Goal: Information Seeking & Learning: Check status

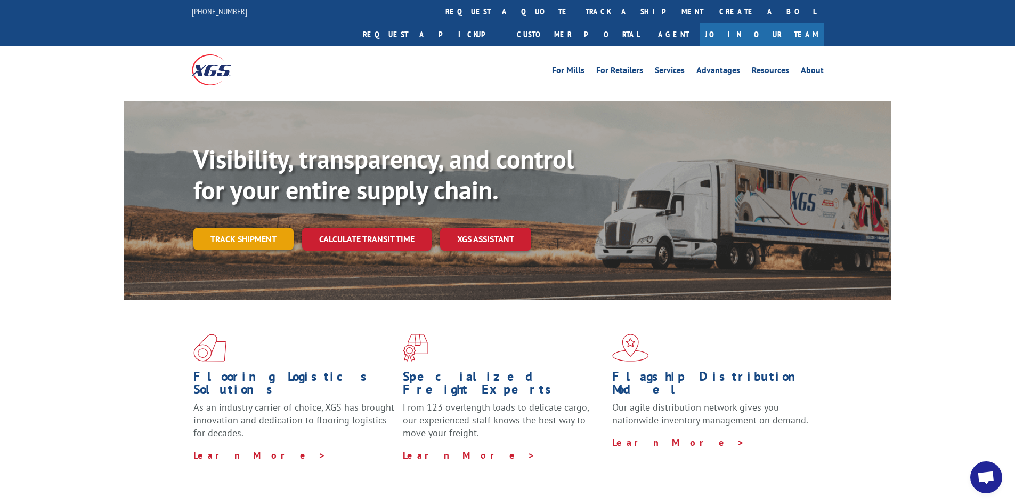
click at [226, 228] on link "Track shipment" at bounding box center [243, 239] width 100 height 22
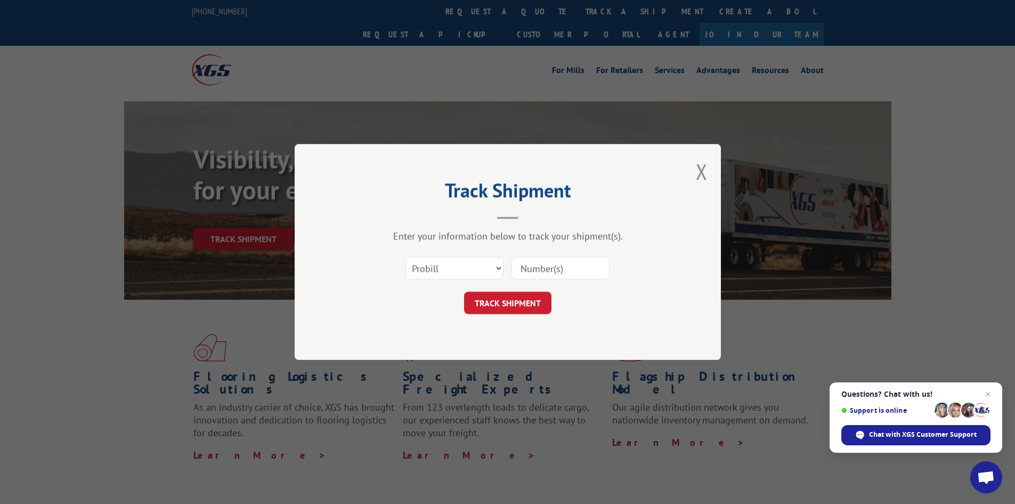
paste input "5270375"
type input "5270375"
click at [492, 302] on button "TRACK SHIPMENT" at bounding box center [507, 303] width 87 height 22
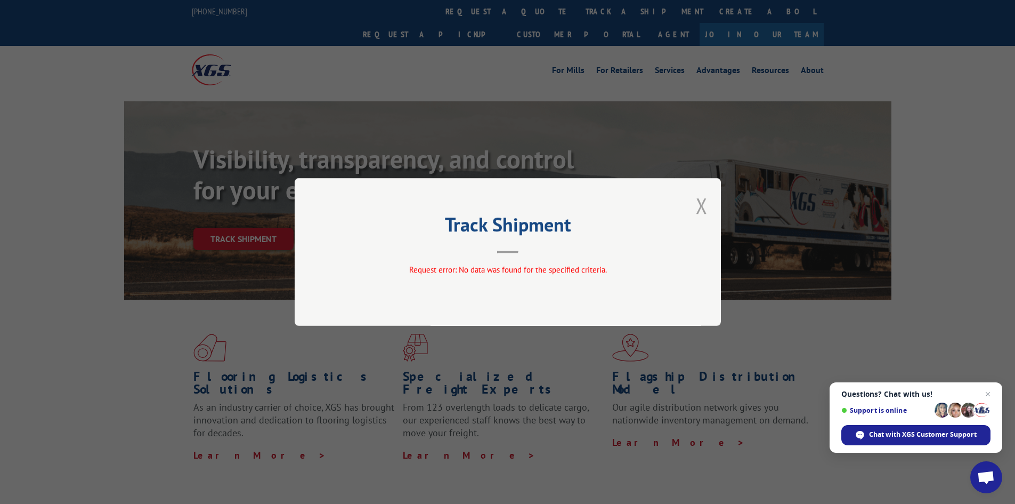
click at [702, 204] on button "Close modal" at bounding box center [702, 205] width 12 height 28
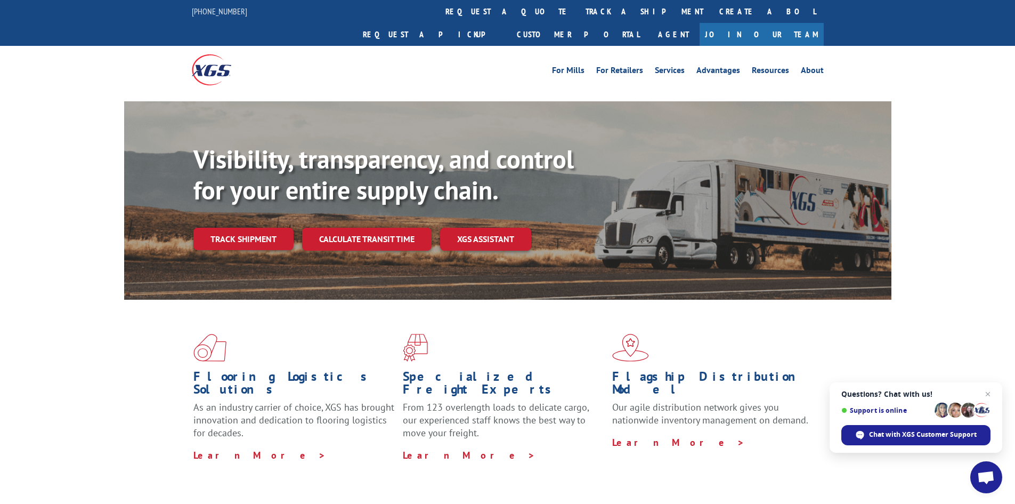
click at [230, 228] on link "Track shipment" at bounding box center [243, 239] width 100 height 22
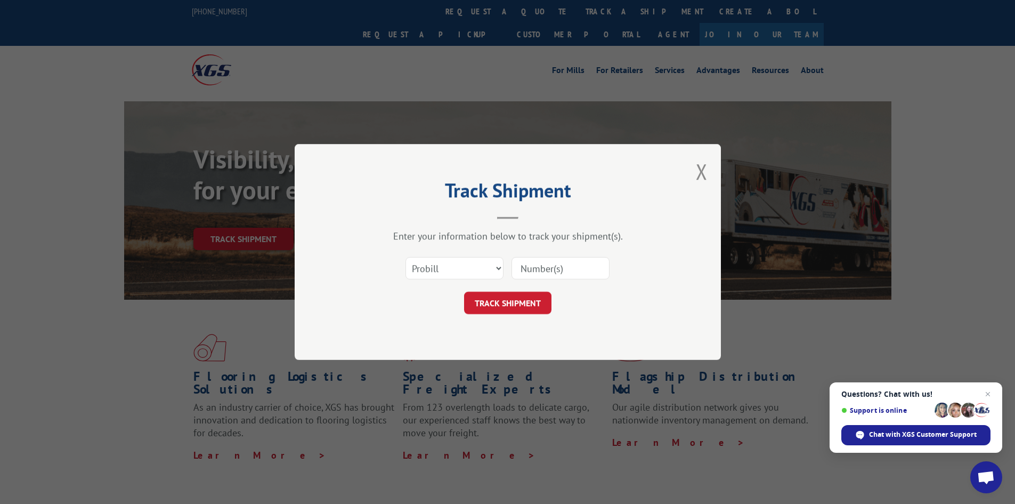
paste input "17517658"
type input "17517658"
click at [483, 301] on button "TRACK SHIPMENT" at bounding box center [507, 303] width 87 height 22
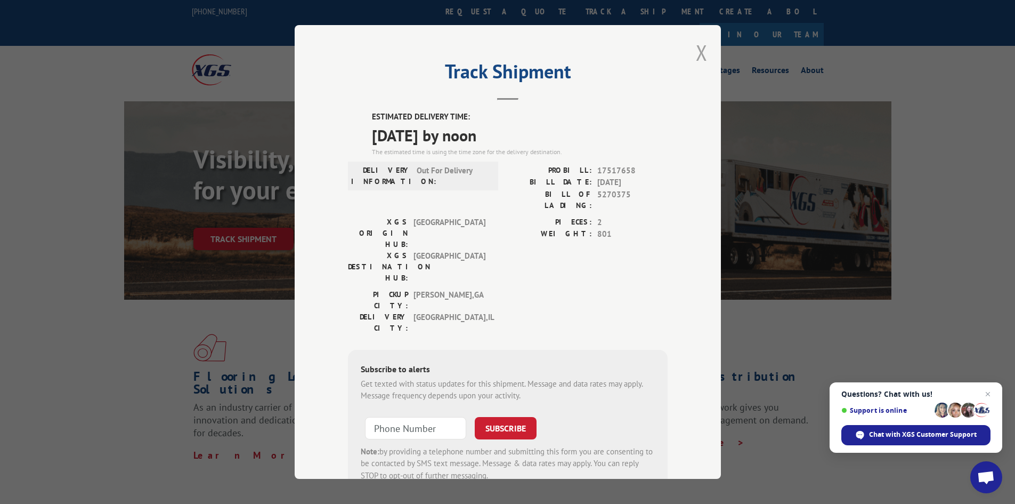
click at [701, 50] on button "Close modal" at bounding box center [702, 52] width 12 height 28
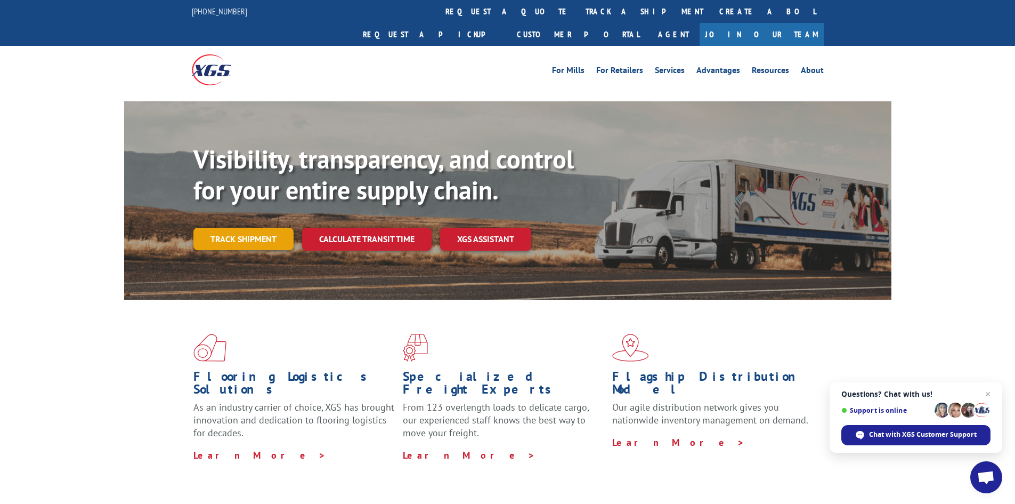
drag, startPoint x: 224, startPoint y: 215, endPoint x: 235, endPoint y: 214, distance: 10.7
click at [225, 228] on link "Track shipment" at bounding box center [243, 239] width 100 height 22
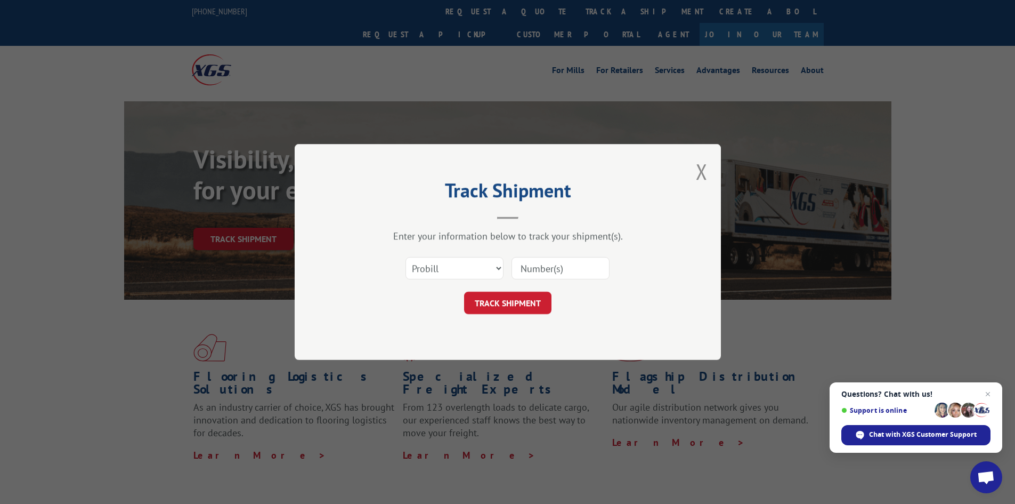
paste input "17472201"
type input "17472201"
click at [491, 310] on button "TRACK SHIPMENT" at bounding box center [507, 303] width 87 height 22
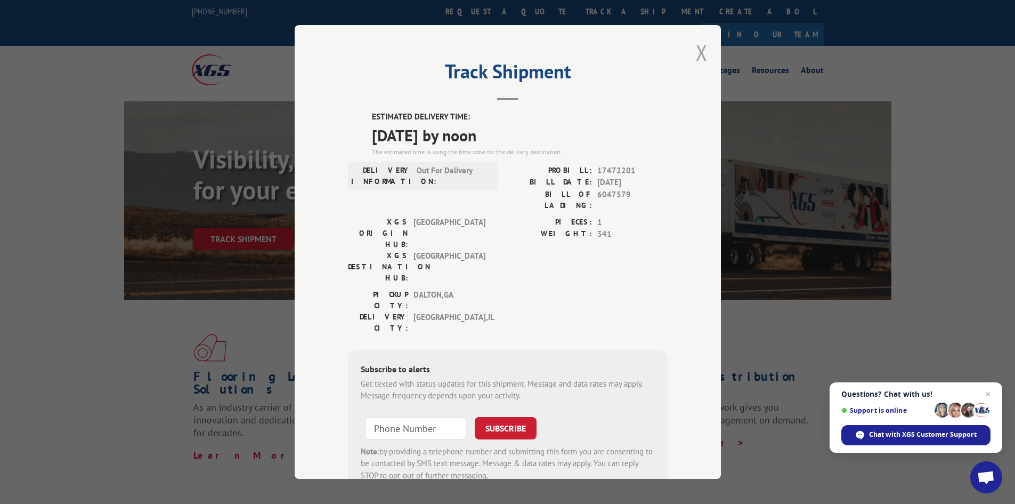
click at [697, 51] on button "Close modal" at bounding box center [702, 52] width 12 height 28
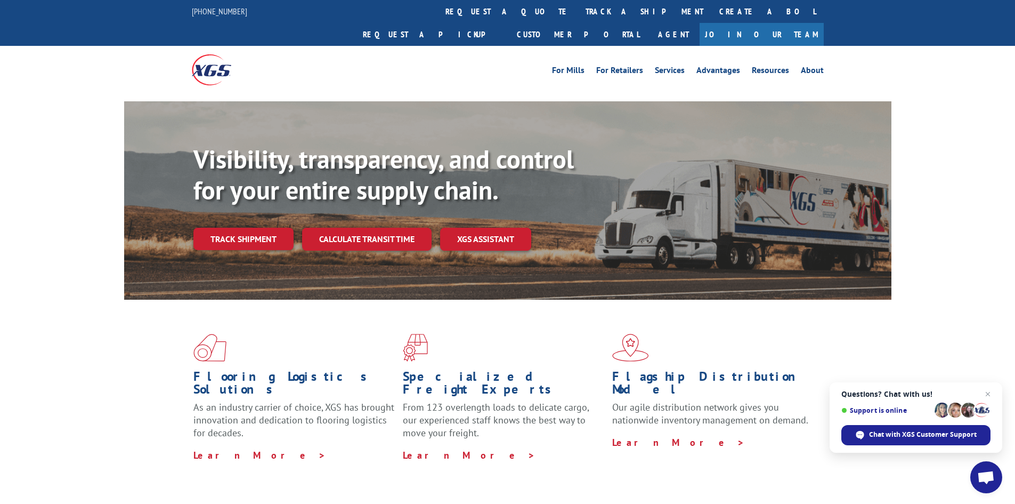
click at [228, 228] on link "Track shipment" at bounding box center [243, 239] width 100 height 22
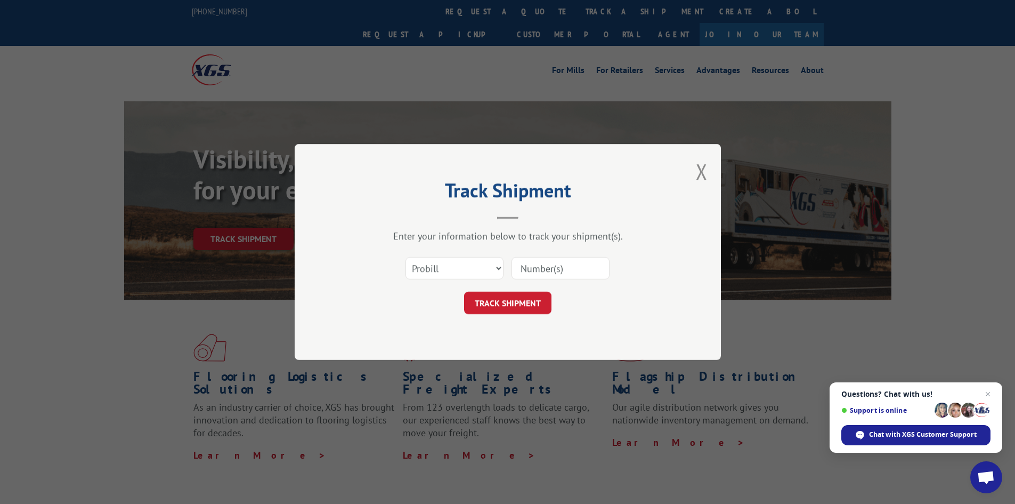
paste input "17472202"
type input "17472202"
click at [498, 303] on button "TRACK SHIPMENT" at bounding box center [507, 303] width 87 height 22
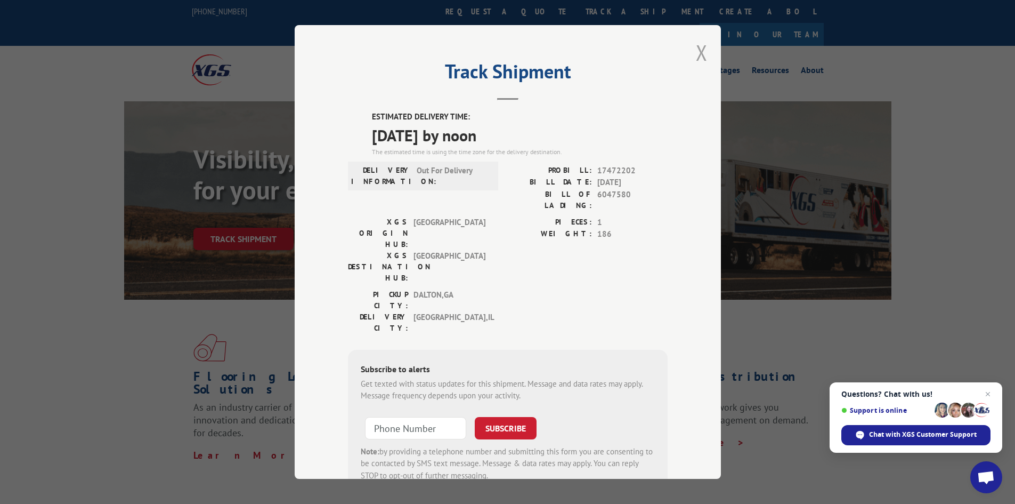
click at [697, 53] on button "Close modal" at bounding box center [702, 52] width 12 height 28
